Goal: Task Accomplishment & Management: Manage account settings

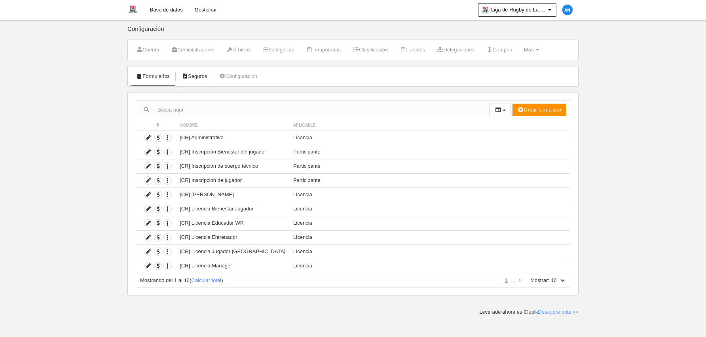
click at [203, 77] on link "Seguros" at bounding box center [194, 76] width 34 height 12
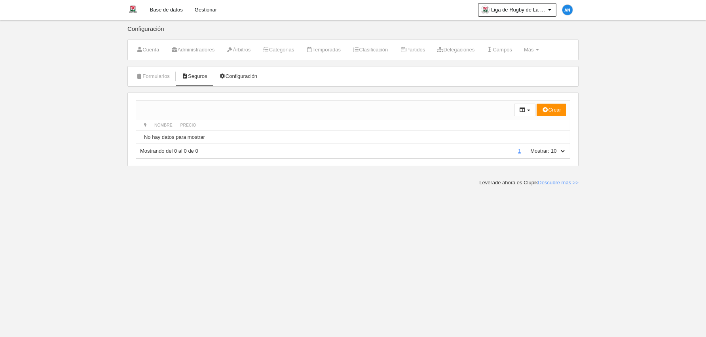
click at [236, 76] on link "Configuración" at bounding box center [238, 76] width 47 height 12
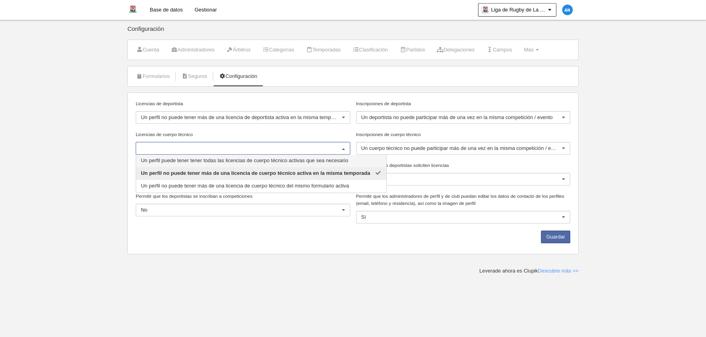
click at [214, 160] on span "Un perfil puede tener tener todas las licencias de cuerpo técnico activas que s…" at bounding box center [244, 161] width 207 height 6
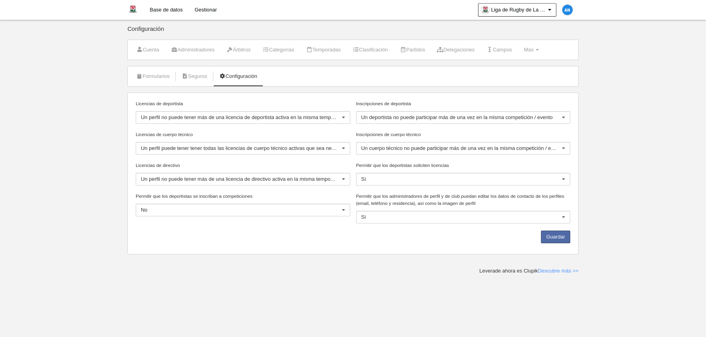
click at [197, 265] on main "Configuración Cuenta Administradores Árbitros Categorías Temporadas Clasificaci…" at bounding box center [353, 137] width 457 height 275
click at [487, 107] on label "Inscripciones de deportista" at bounding box center [463, 103] width 215 height 7
click at [362, 114] on input "Inscripciones de deportista" at bounding box center [362, 117] width 0 height 7
click at [620, 145] on body "Base de datos Gestionar Liga de Rugby de La Guajira Ajustes generales Ir a vist…" at bounding box center [353, 168] width 706 height 337
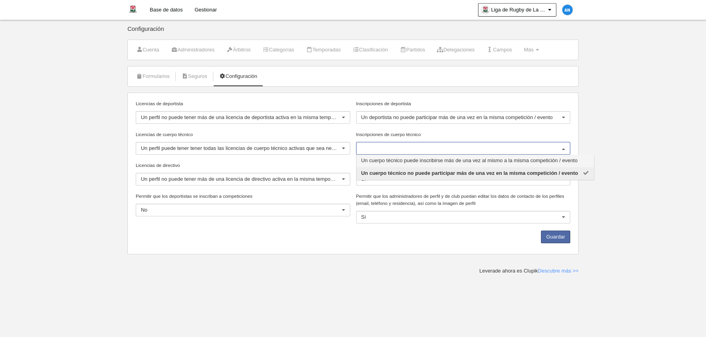
click at [472, 162] on span "Un cuerpo técnico puede inscribirse más de una vez al mismo a la misma competic…" at bounding box center [470, 161] width 217 height 6
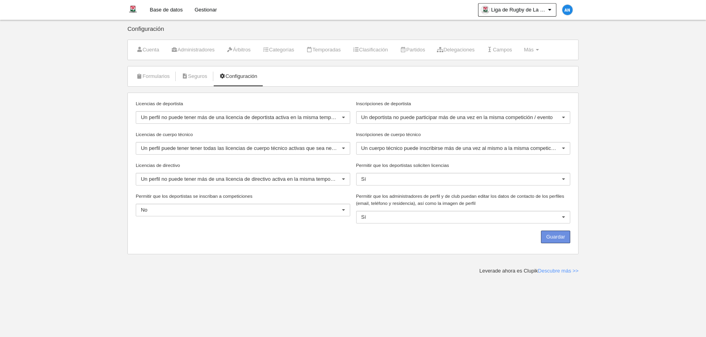
click at [569, 239] on button "Guardar" at bounding box center [555, 237] width 29 height 13
click at [495, 13] on span "Liga de Rugby de La Guajira" at bounding box center [518, 10] width 55 height 8
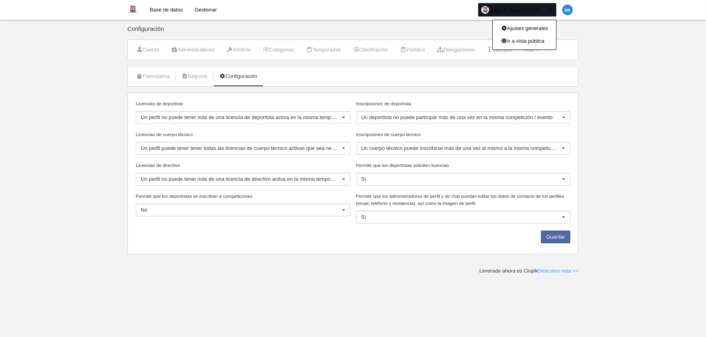
click at [170, 6] on link "Base de datos" at bounding box center [166, 10] width 45 height 20
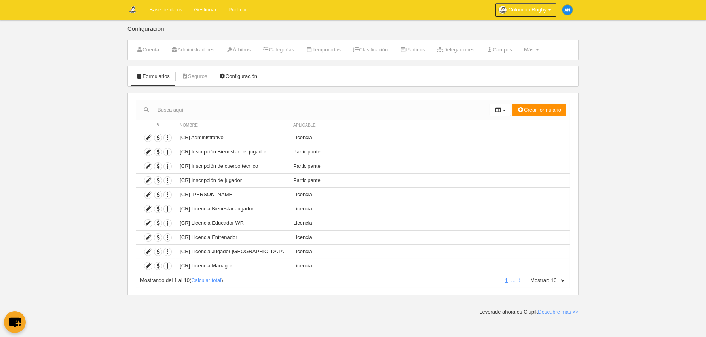
click at [243, 75] on link "Configuración" at bounding box center [238, 76] width 47 height 12
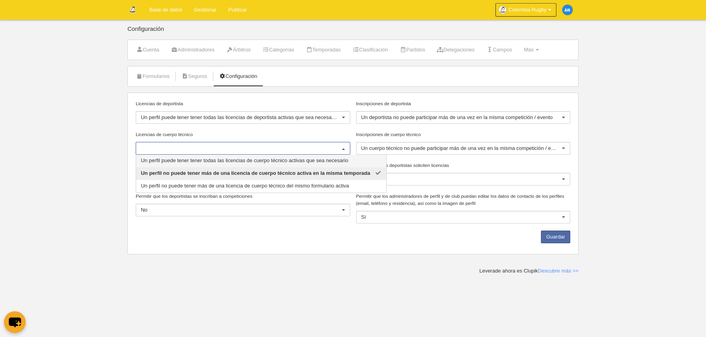
click at [234, 160] on span "Un perfil puede tener tener todas las licencias de cuerpo técnico activas que s…" at bounding box center [244, 161] width 207 height 6
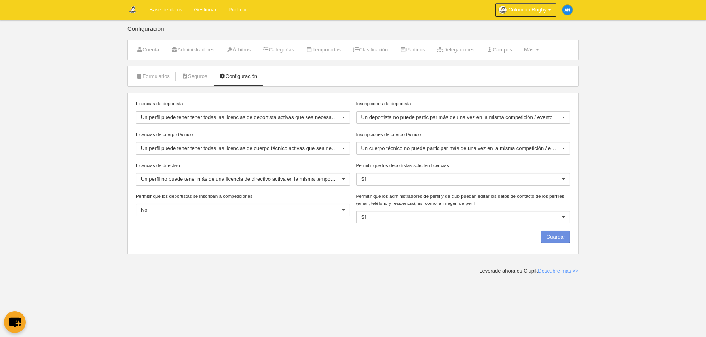
click at [551, 238] on button "Guardar" at bounding box center [555, 237] width 29 height 13
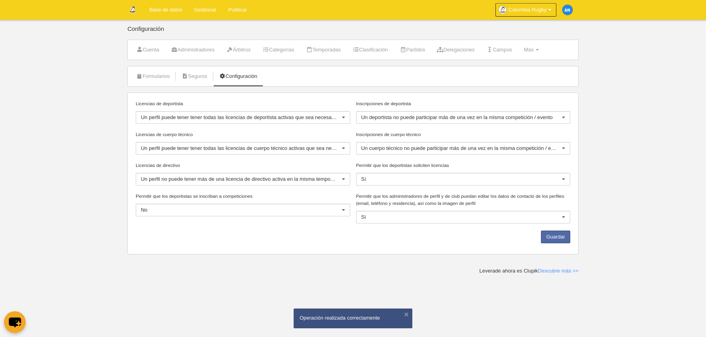
click at [202, 12] on link "Gestionar" at bounding box center [205, 10] width 34 height 20
